Goal: Task Accomplishment & Management: Use online tool/utility

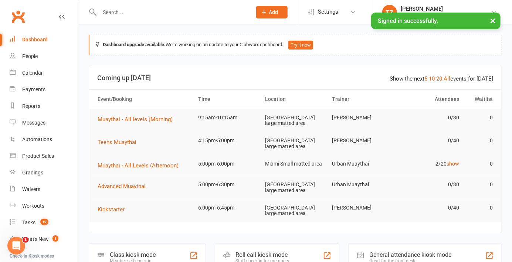
click at [268, 254] on div "Roll call kiosk mode Staff check-in for members" at bounding box center [277, 255] width 125 height 25
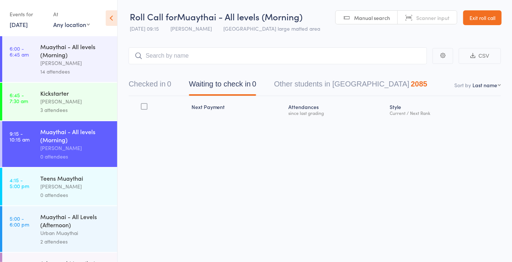
click at [71, 109] on div "3 attendees" at bounding box center [75, 110] width 71 height 8
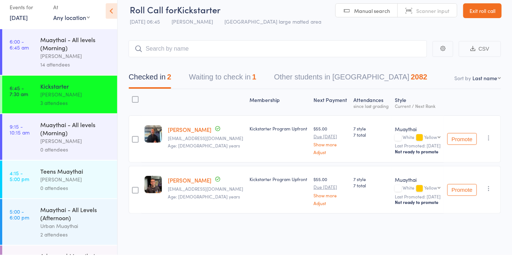
click at [435, 23] on link "Scanner input" at bounding box center [427, 18] width 59 height 14
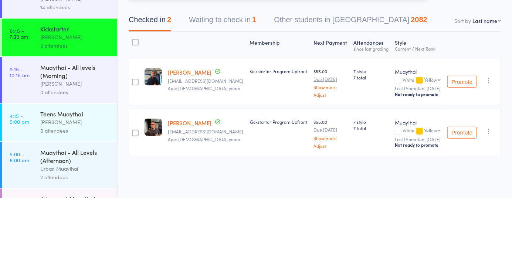
type input "6178"
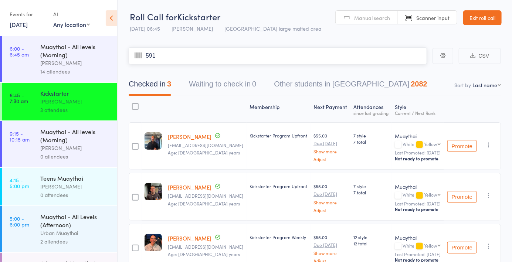
type input "5910"
